Goal: Information Seeking & Learning: Learn about a topic

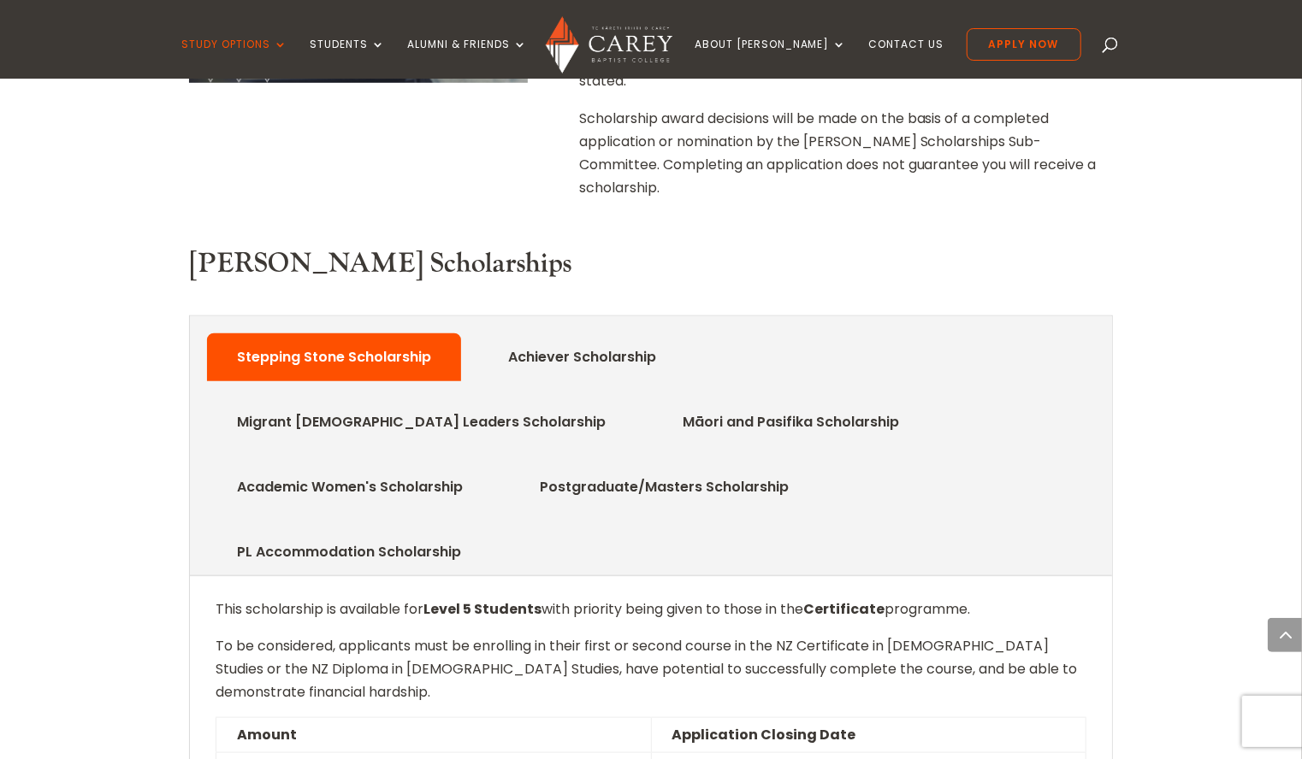
scroll to position [721, 0]
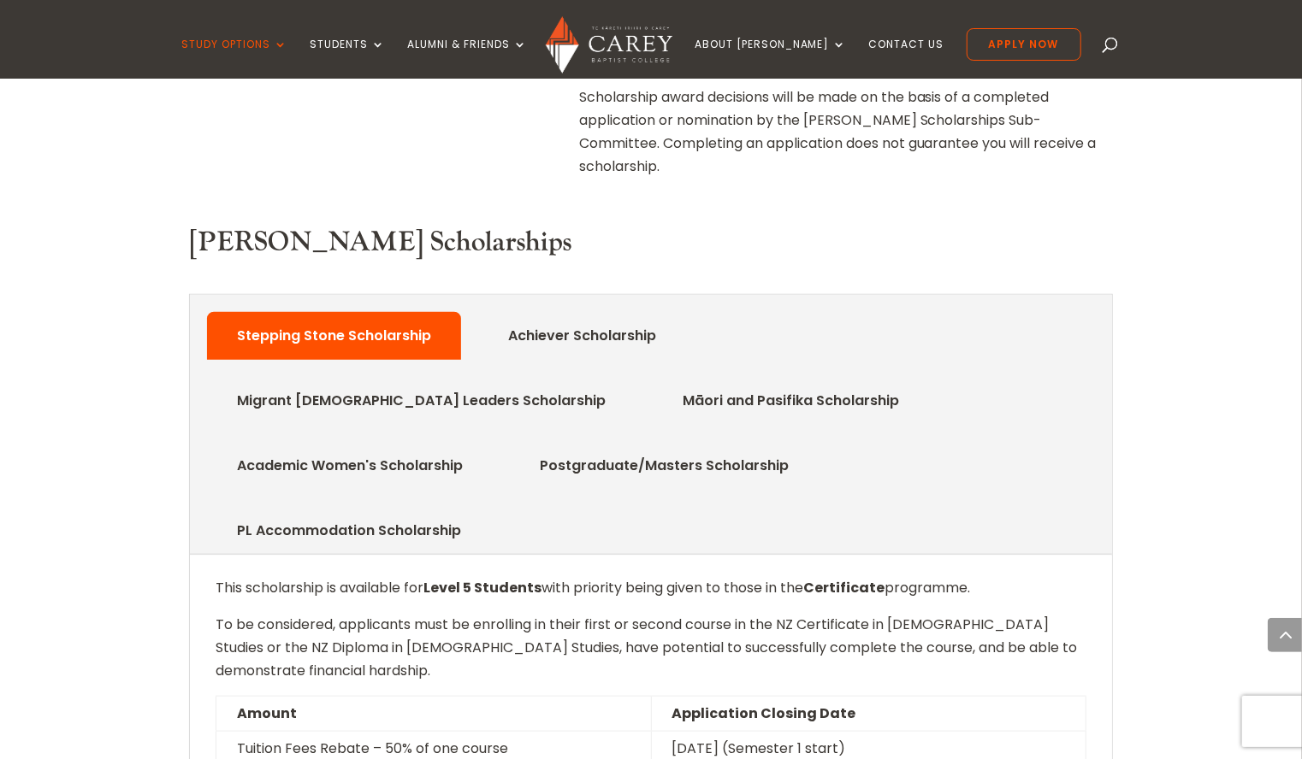
click at [657, 384] on link "Māori and Pasifika Scholarship" at bounding box center [791, 401] width 268 height 34
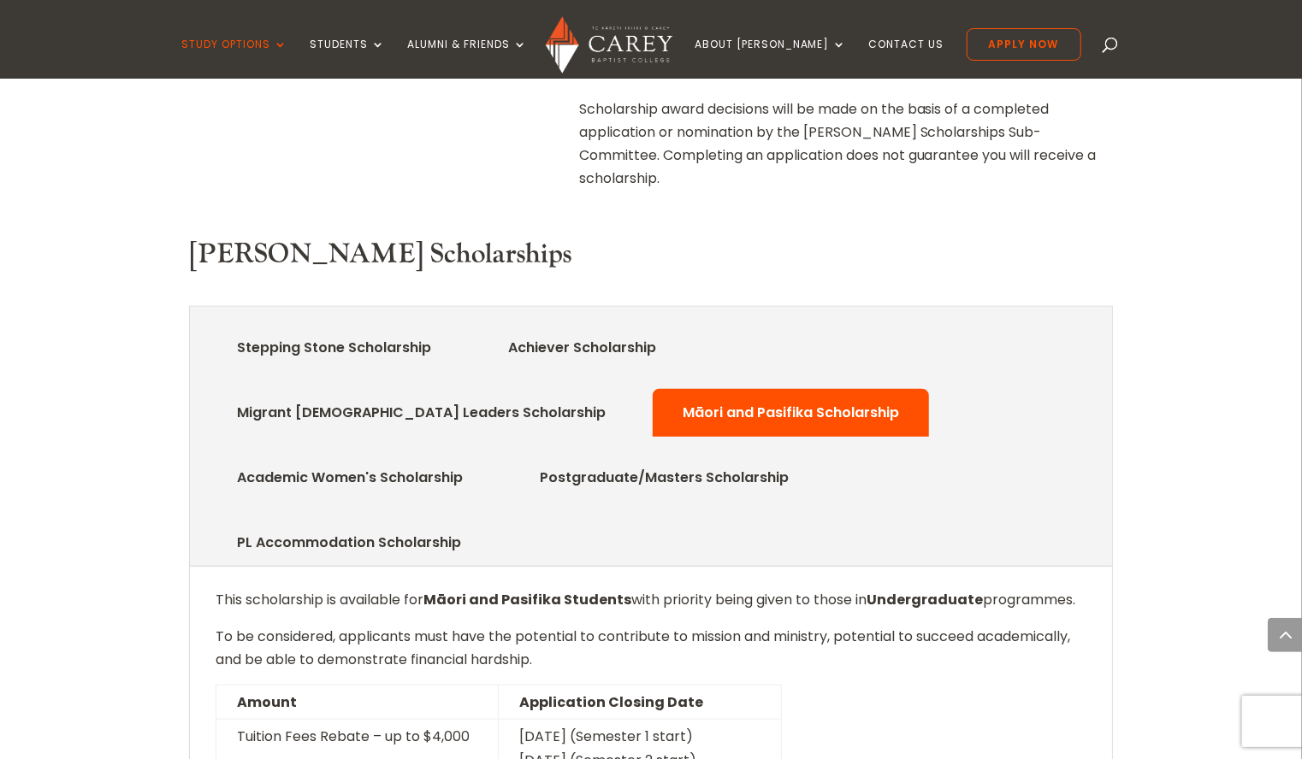
click at [814, 461] on link "Postgraduate/Masters Scholarship" at bounding box center [664, 478] width 300 height 34
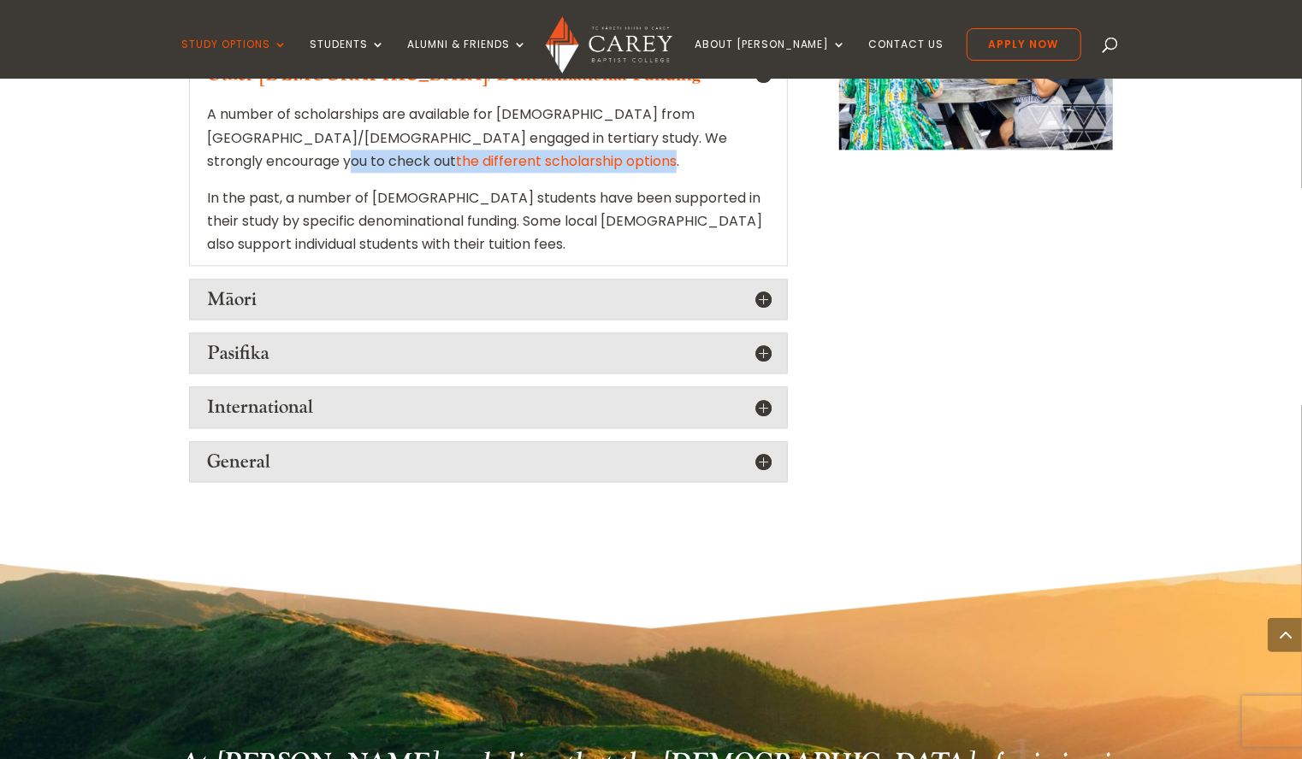
scroll to position [1988, 0]
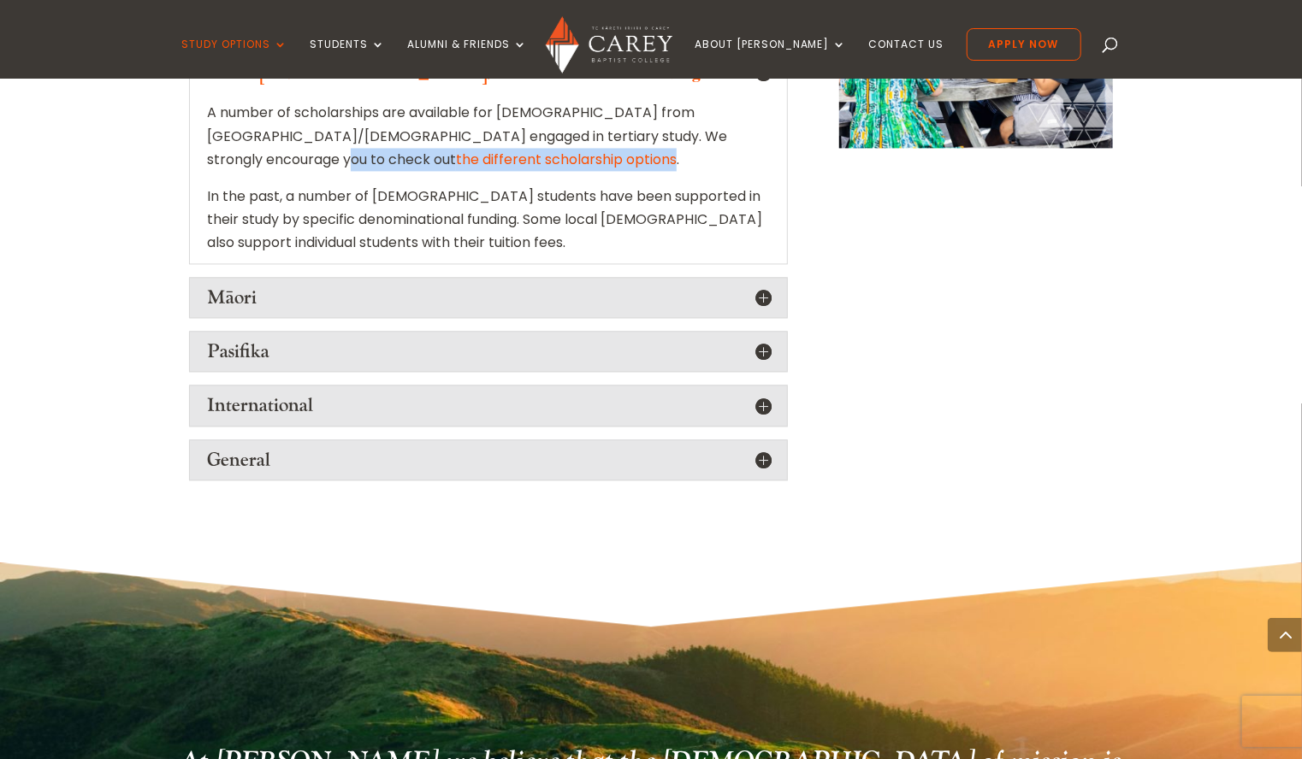
click at [763, 394] on h5 "International" at bounding box center [488, 405] width 563 height 22
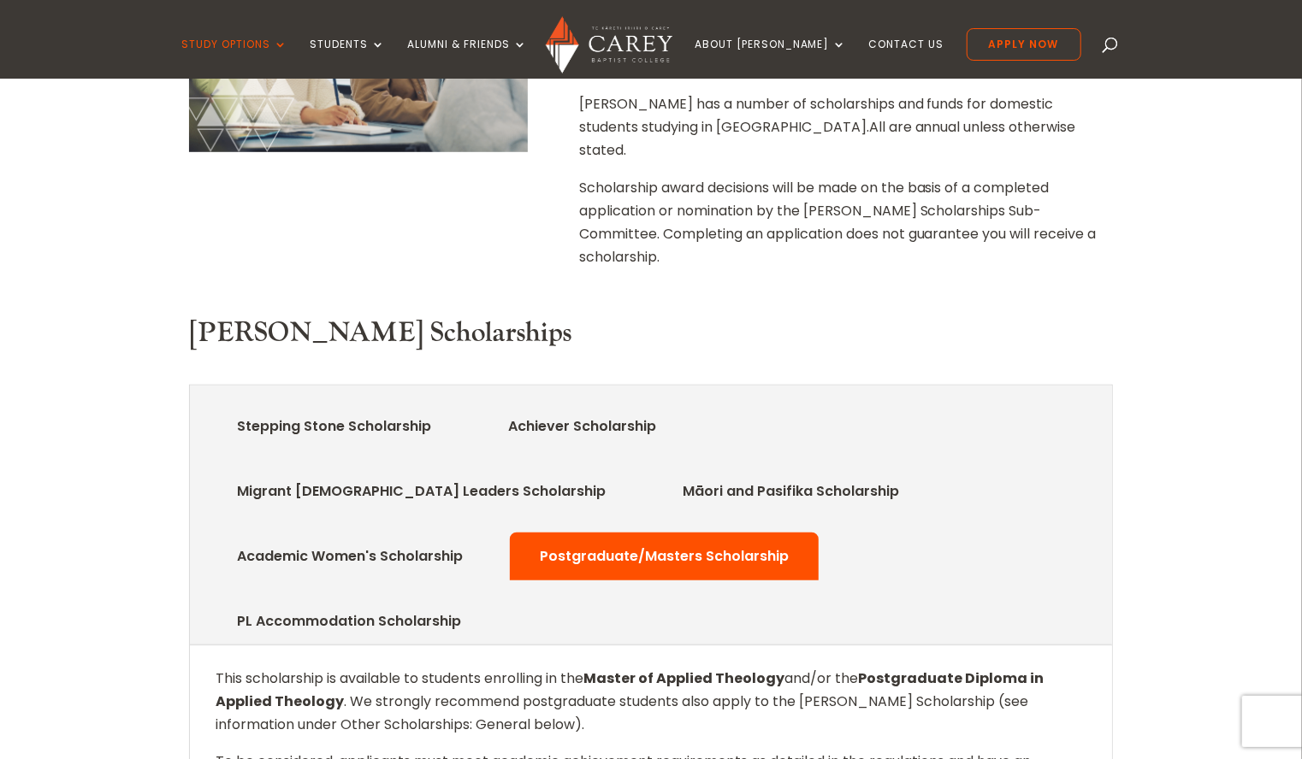
scroll to position [634, 0]
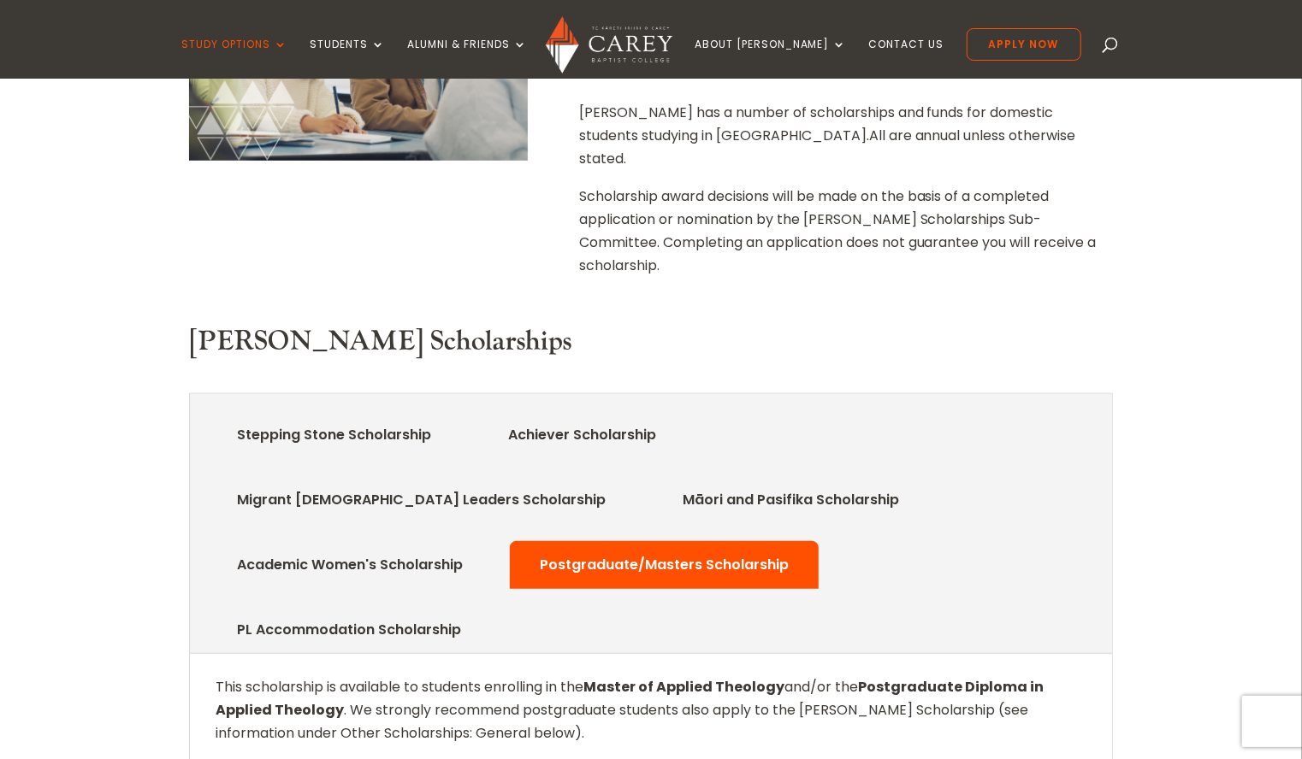
click at [631, 483] on link "Migrant Church Leaders Scholarship" at bounding box center [421, 500] width 420 height 34
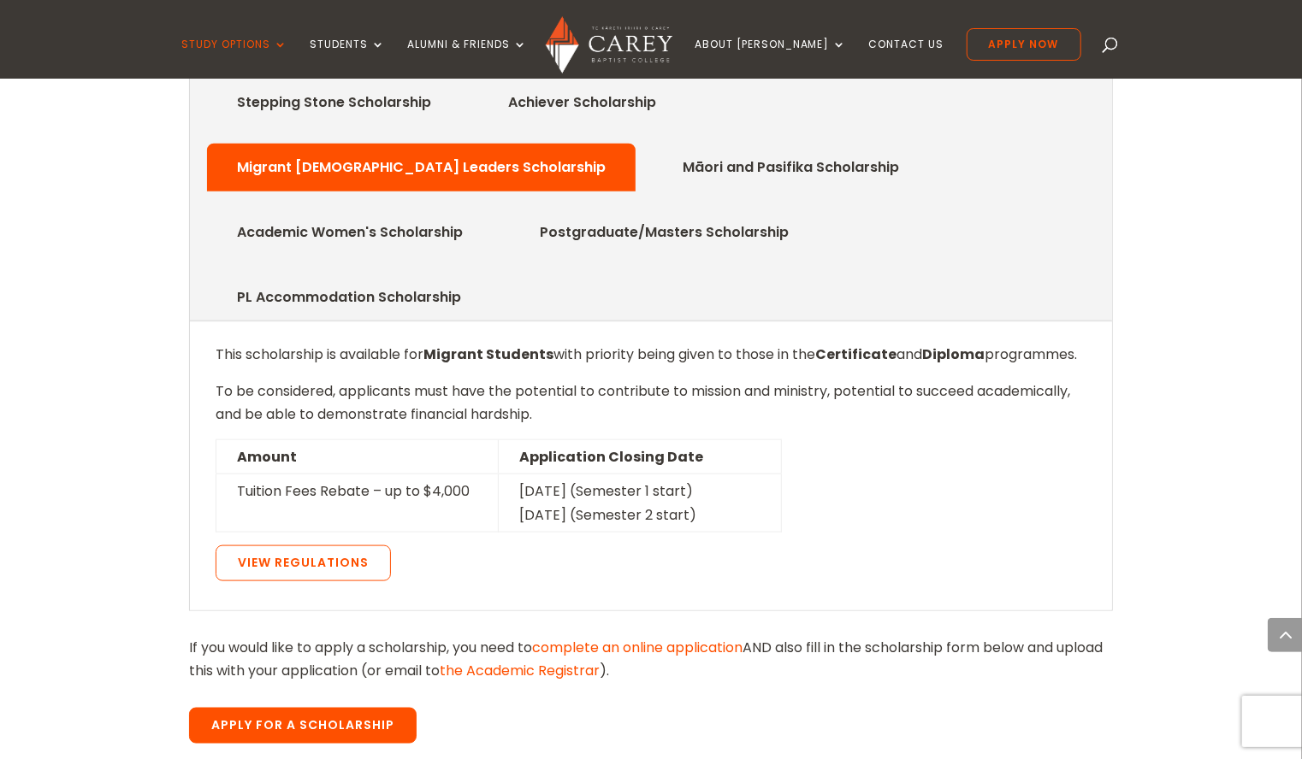
scroll to position [967, 0]
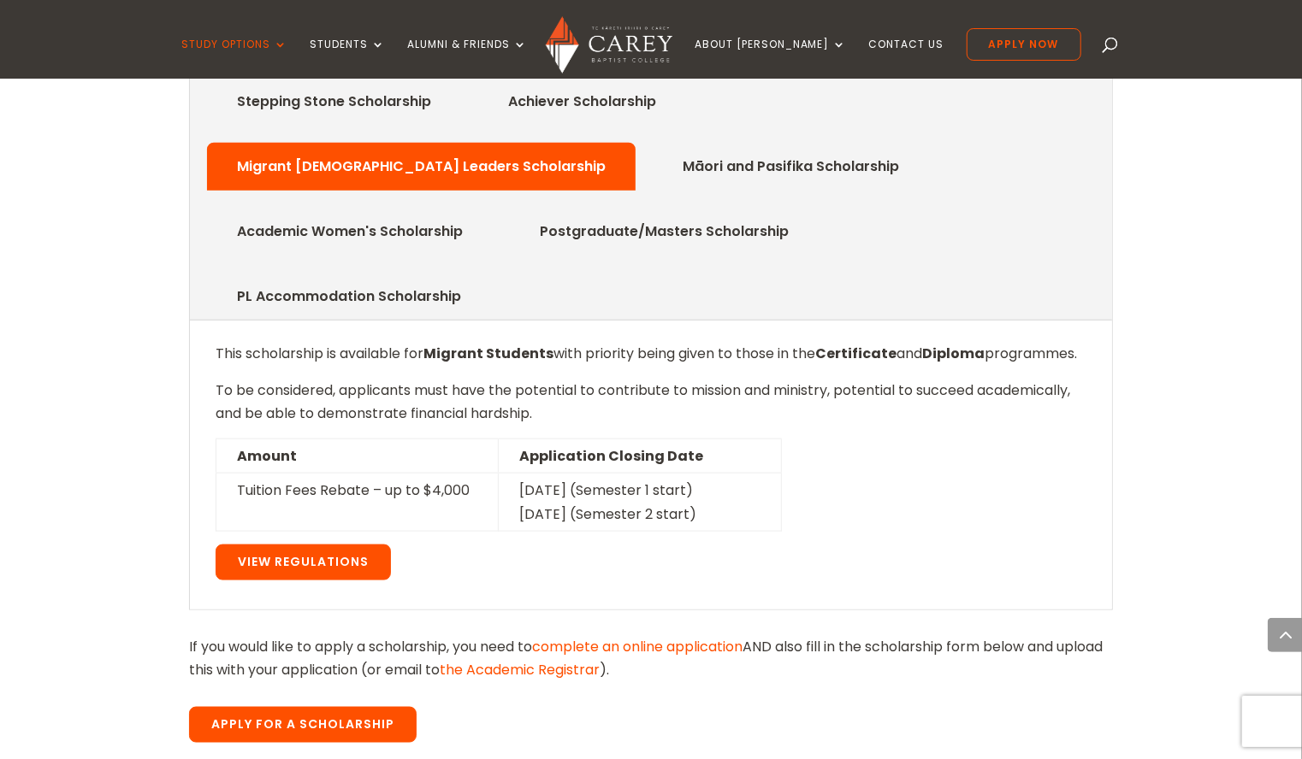
click at [315, 545] on link "View Regulations" at bounding box center [303, 563] width 175 height 36
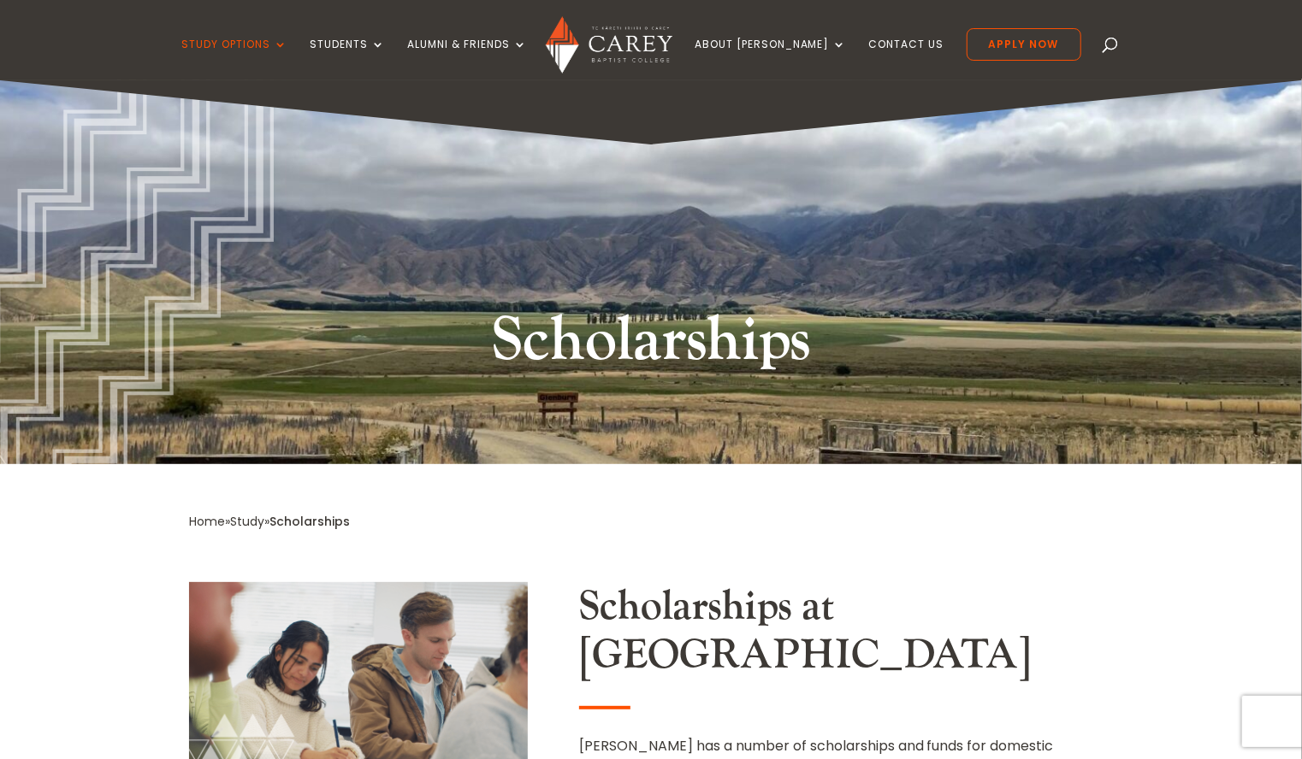
scroll to position [0, 0]
click at [1111, 48] on span at bounding box center [1111, 48] width 0 height 0
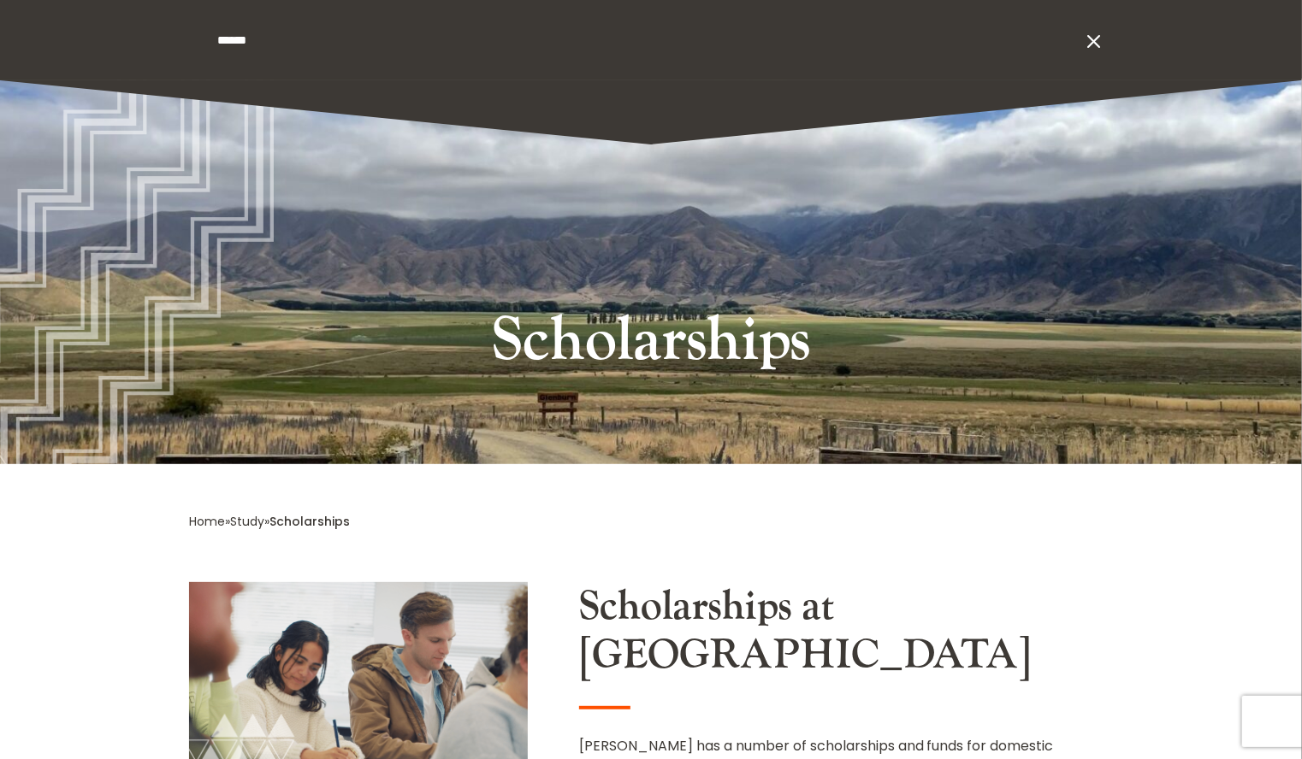
type input "******"
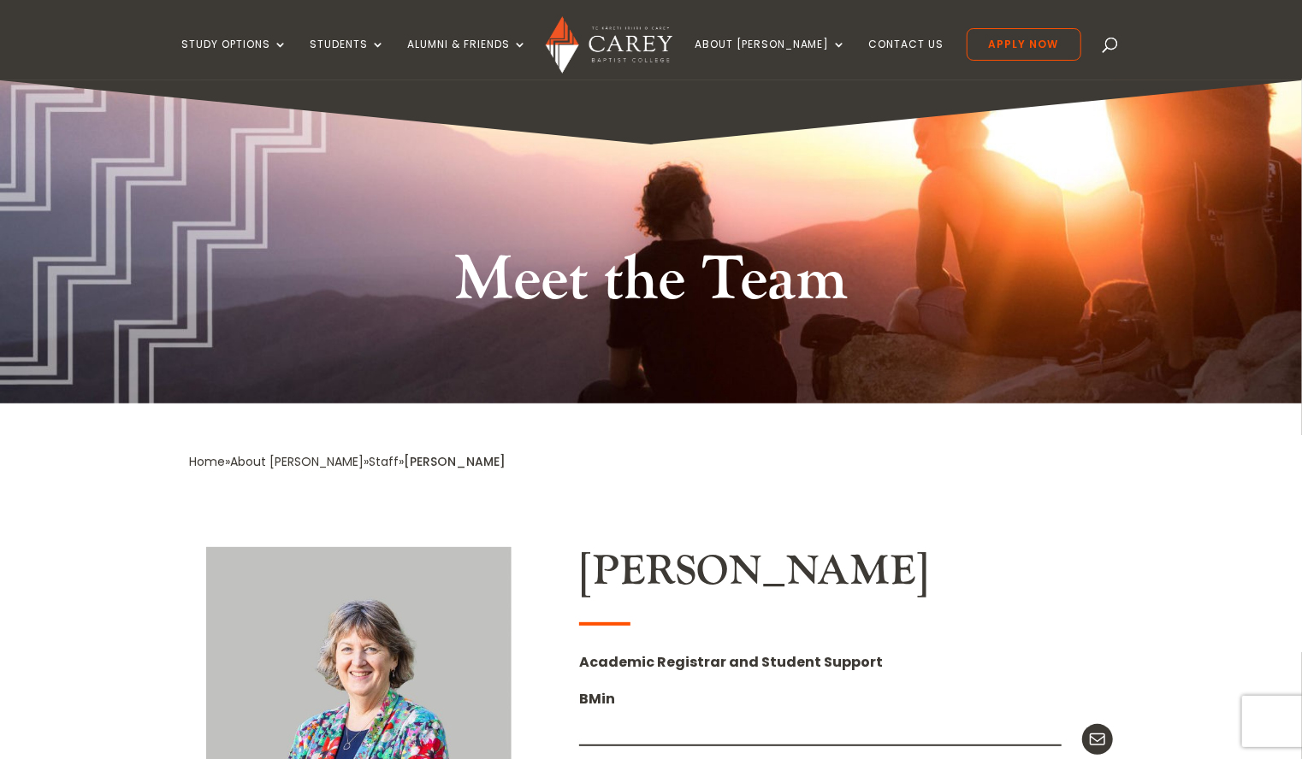
click at [1111, 48] on span at bounding box center [1111, 48] width 0 height 0
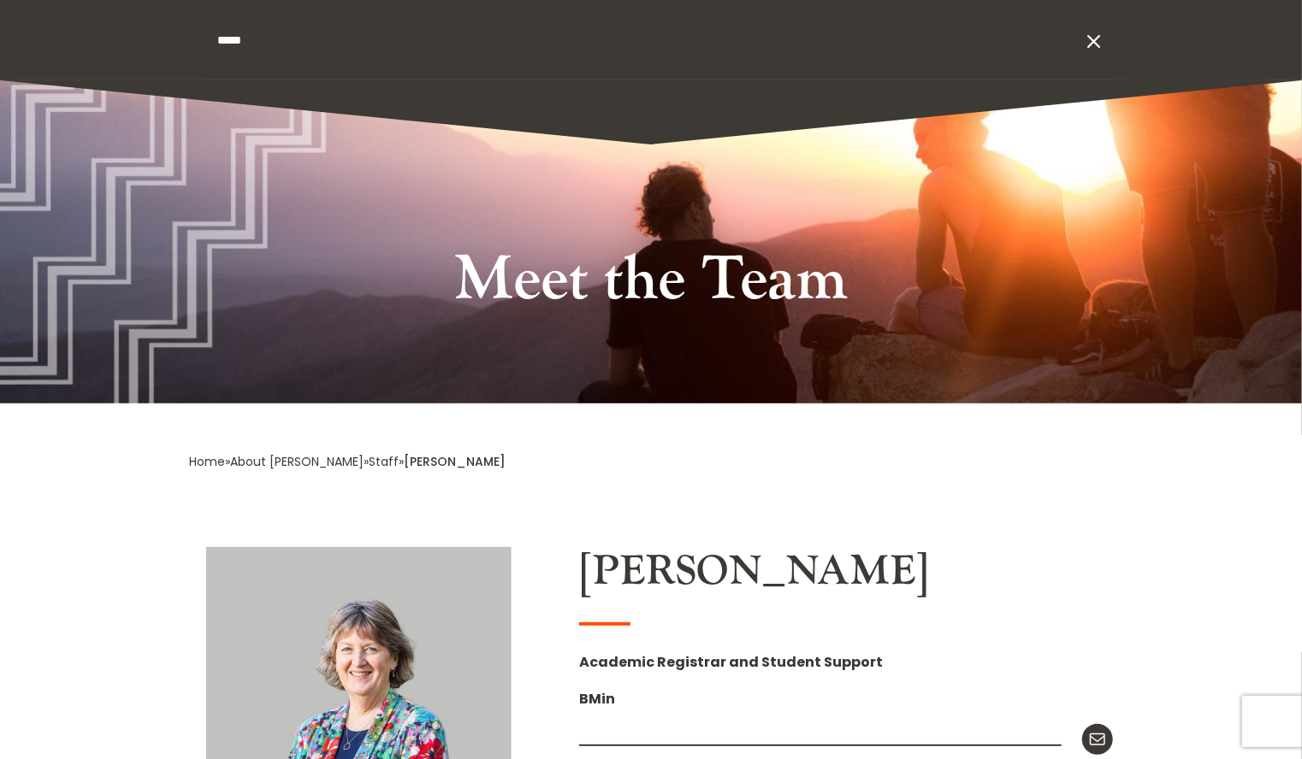
type input "****"
